Goal: Find contact information: Find contact information

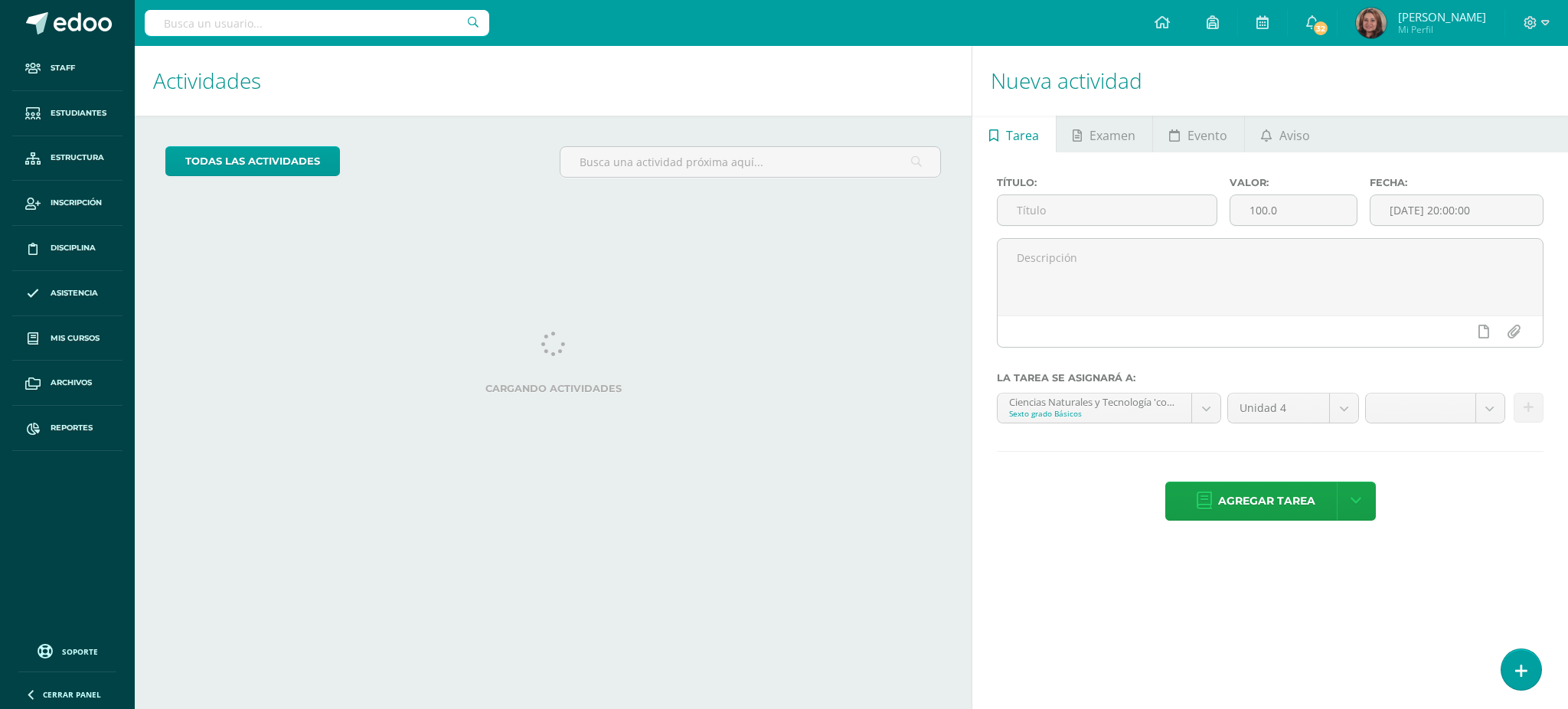
click at [236, 21] on input "text" at bounding box center [317, 23] width 345 height 26
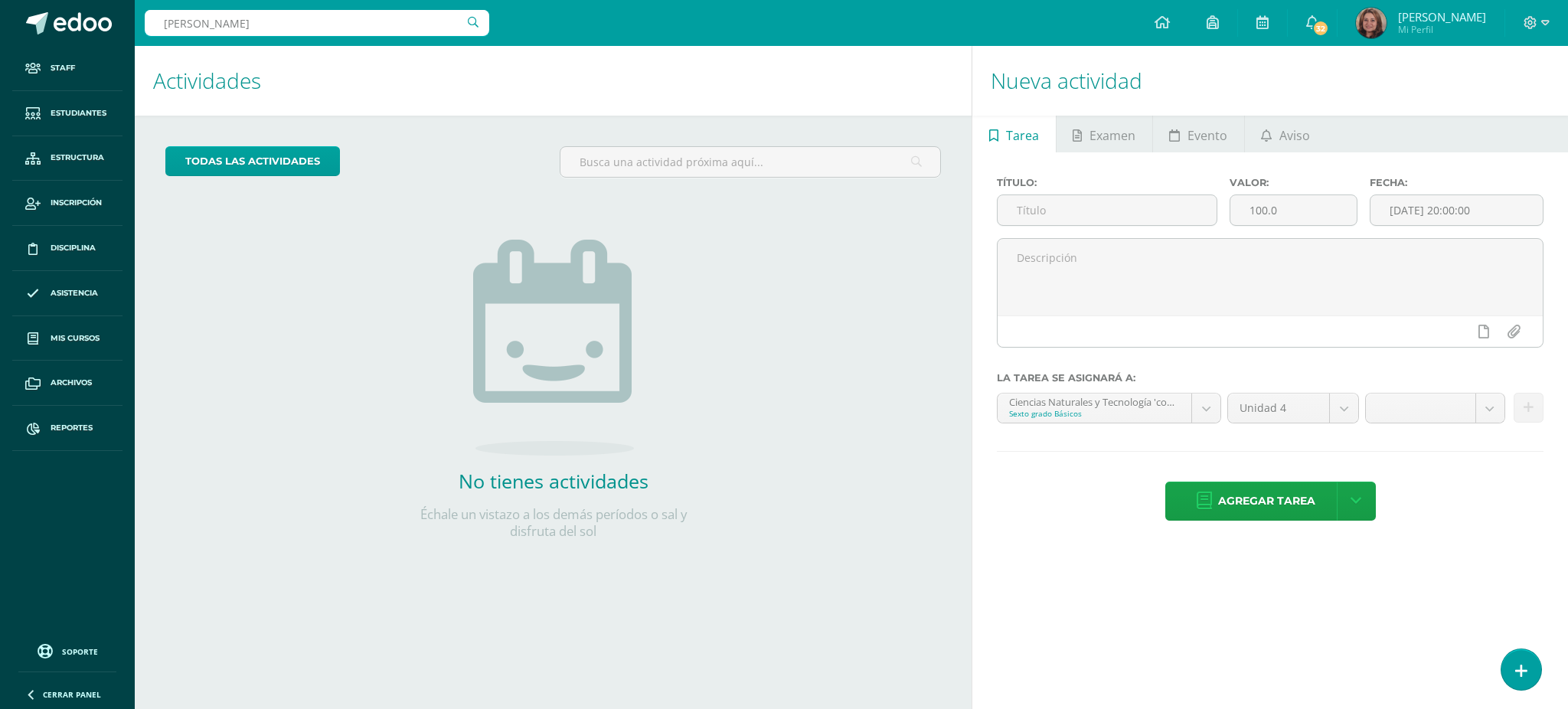
type input "[PERSON_NAME]"
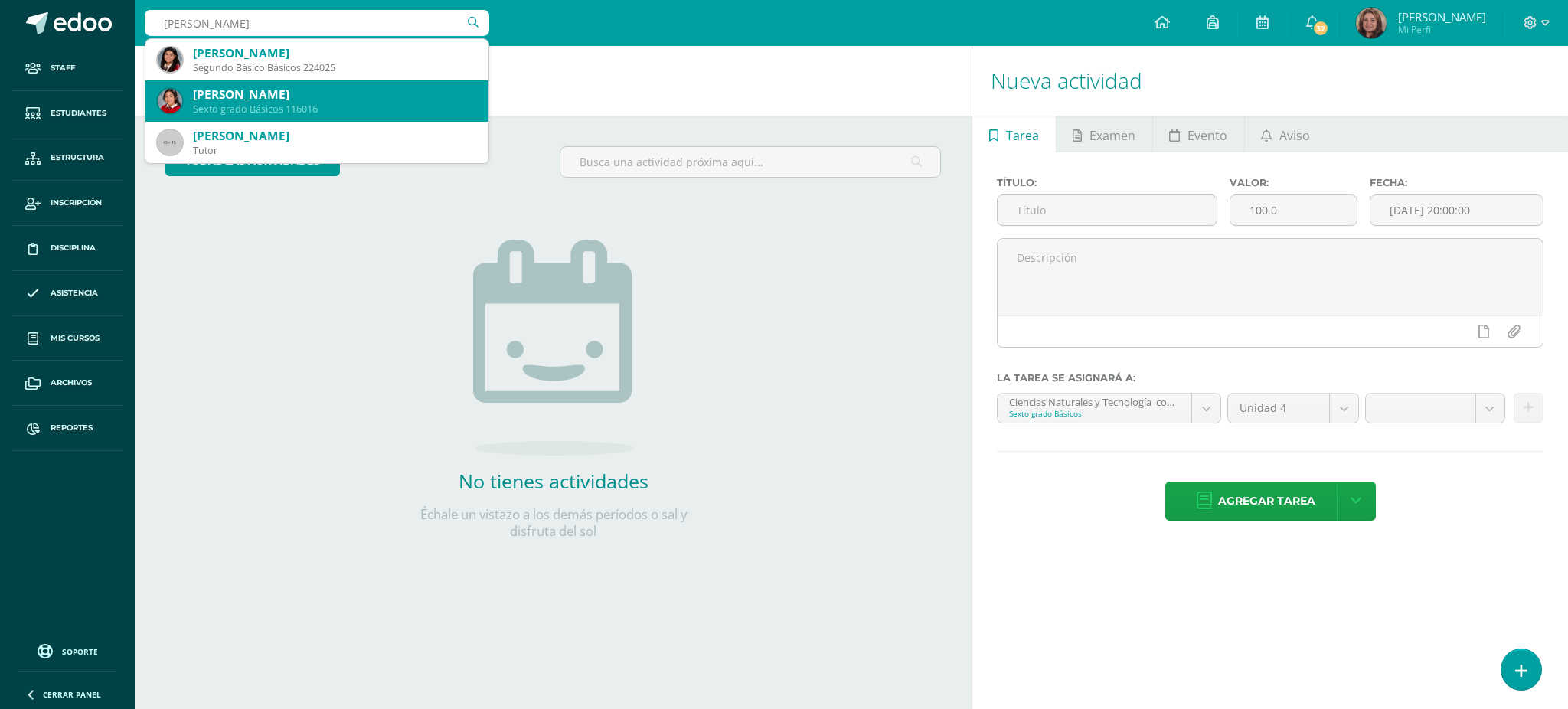
click at [313, 105] on div "Sexto grado Básicos 116016" at bounding box center [334, 109] width 284 height 13
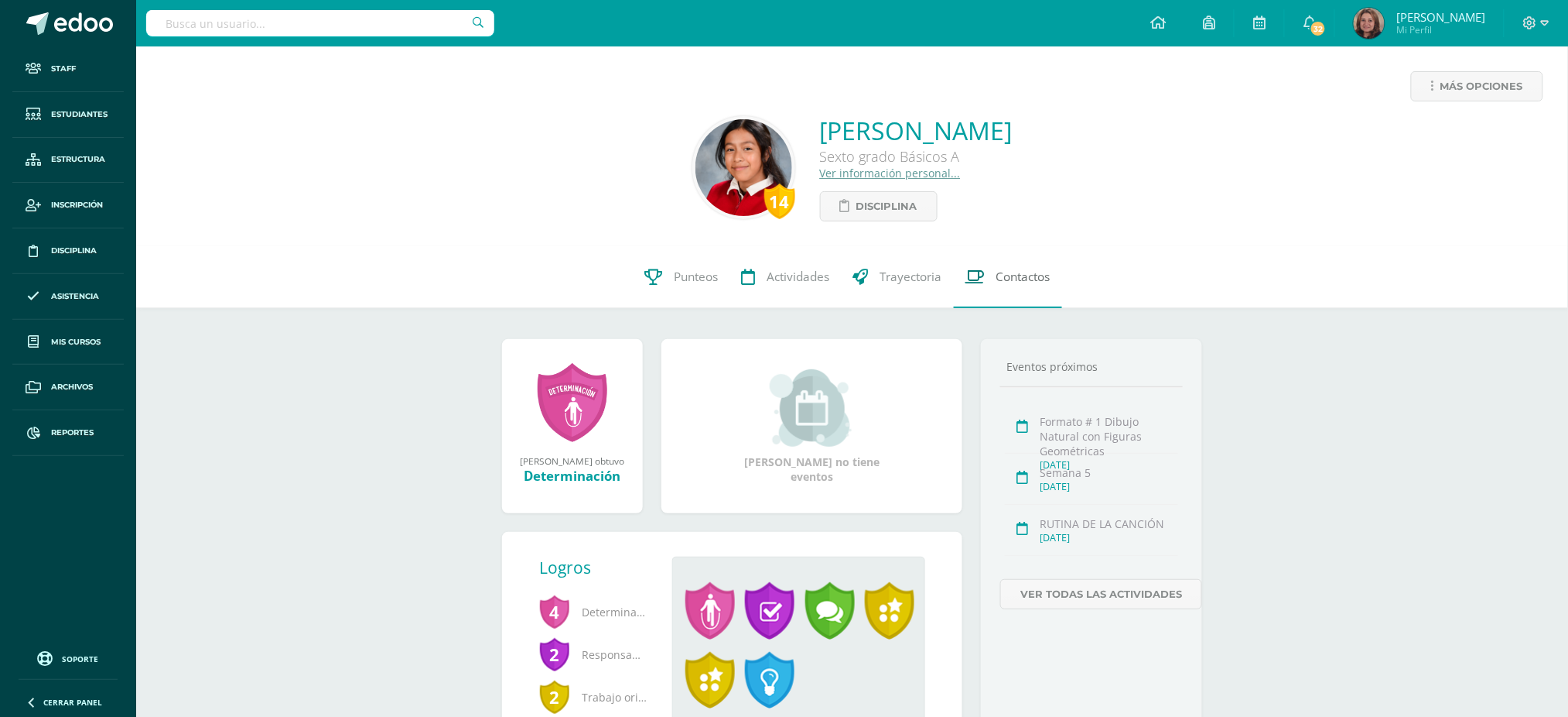
click at [1015, 281] on span "Contactos" at bounding box center [1022, 276] width 54 height 16
